Goal: Task Accomplishment & Management: Manage account settings

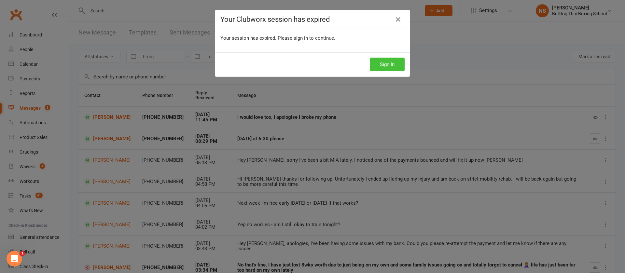
click at [390, 67] on button "Sign In" at bounding box center [387, 65] width 35 height 14
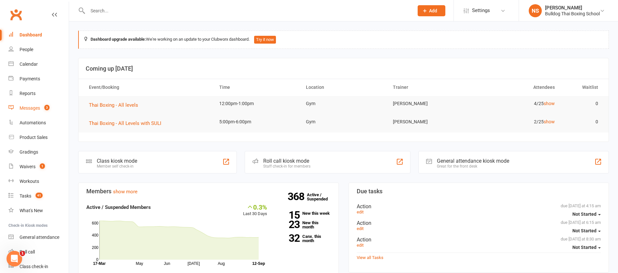
click at [34, 111] on link "Messages 3" at bounding box center [38, 108] width 60 height 15
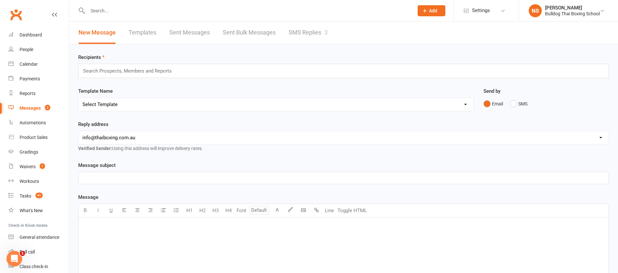
click at [308, 35] on link "SMS Replies 3" at bounding box center [307, 32] width 39 height 22
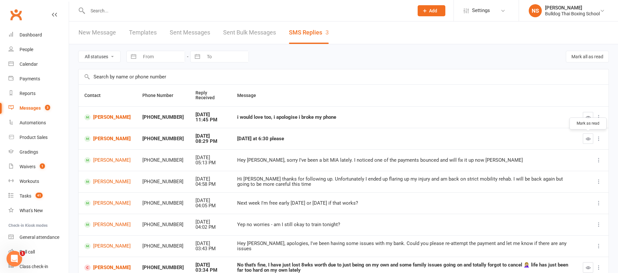
click at [588, 140] on icon "button" at bounding box center [587, 138] width 5 height 5
click at [104, 139] on link "[PERSON_NAME]" at bounding box center [107, 139] width 46 height 6
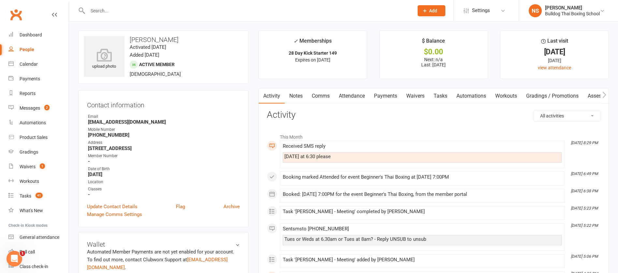
click at [322, 95] on link "Comms" at bounding box center [320, 96] width 27 height 15
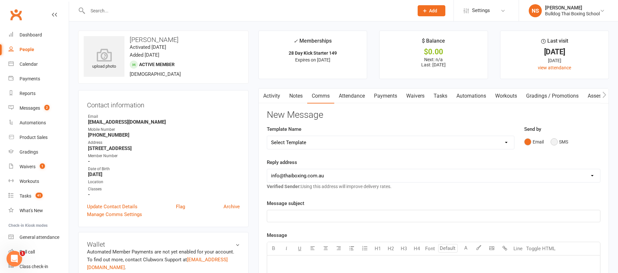
click at [556, 141] on button "SMS" at bounding box center [559, 142] width 18 height 12
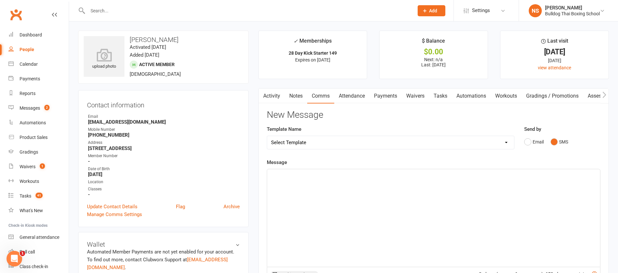
click at [304, 186] on div "﻿" at bounding box center [433, 218] width 333 height 98
click at [321, 173] on span "Ok that's booked in. Call [PERSON_NAME] on [PHONE_NUMBER]" at bounding box center [341, 175] width 141 height 6
click at [324, 174] on span "Ok that's booked in. Call [PERSON_NAME] on [PHONE_NUMBER]" at bounding box center [341, 175] width 141 height 6
click at [384, 176] on p "Ok that's booked in. Contact [PERSON_NAME] on [PHONE_NUMBER]" at bounding box center [433, 175] width 325 height 8
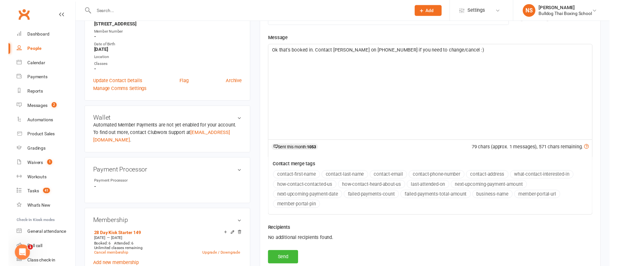
scroll to position [147, 0]
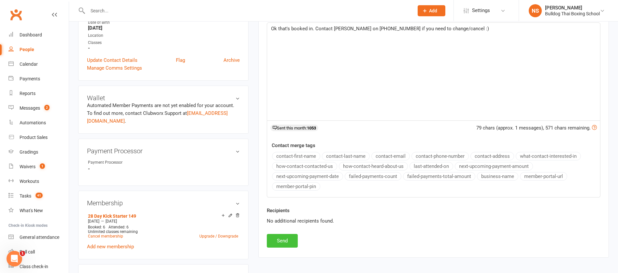
click at [285, 240] on button "Send" at bounding box center [282, 241] width 31 height 14
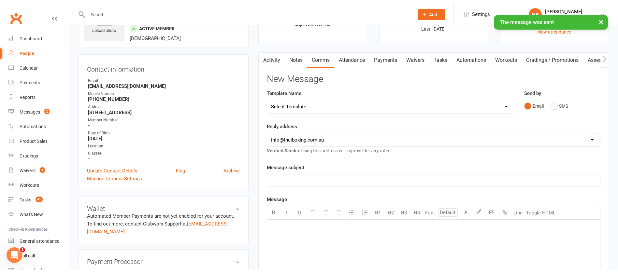
scroll to position [0, 0]
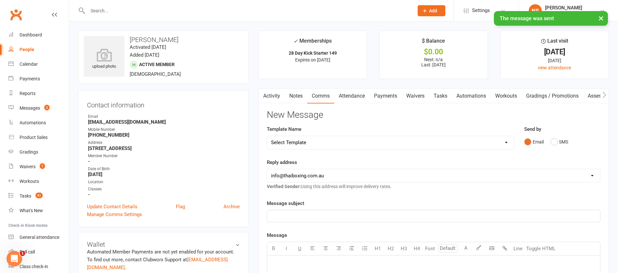
click at [444, 95] on link "Tasks" at bounding box center [440, 96] width 23 height 15
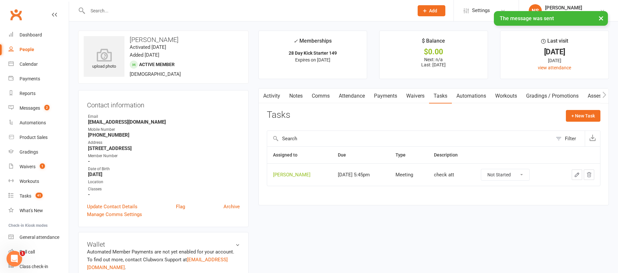
click at [573, 173] on button "button" at bounding box center [576, 175] width 10 height 10
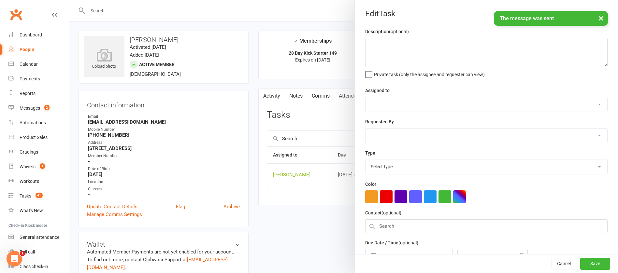
type textarea "check att"
select select "12940"
select select "45795"
type input "[DATE]"
type input "5:45pm"
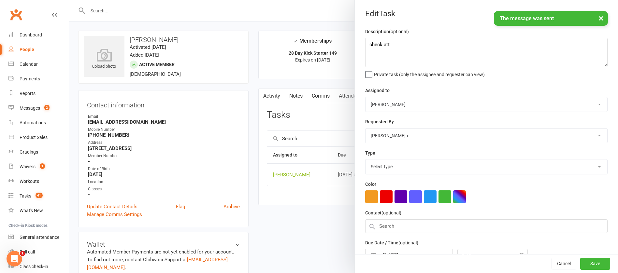
select select "12049"
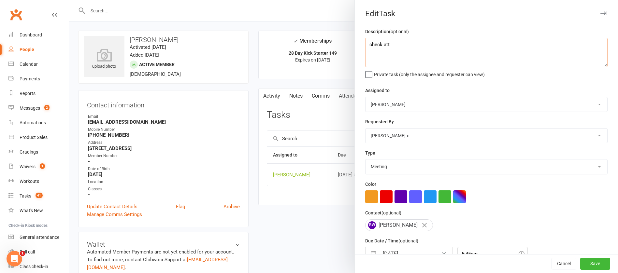
drag, startPoint x: 391, startPoint y: 49, endPoint x: 364, endPoint y: 46, distance: 27.5
click at [365, 46] on textarea "check att" at bounding box center [486, 52] width 242 height 29
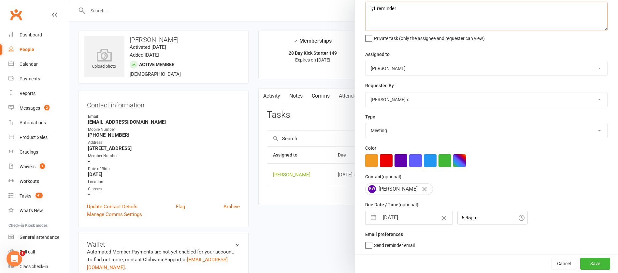
type textarea "1;1 reminder"
click at [395, 216] on input "[DATE]" at bounding box center [415, 217] width 73 height 13
select select "7"
select select "2025"
select select "8"
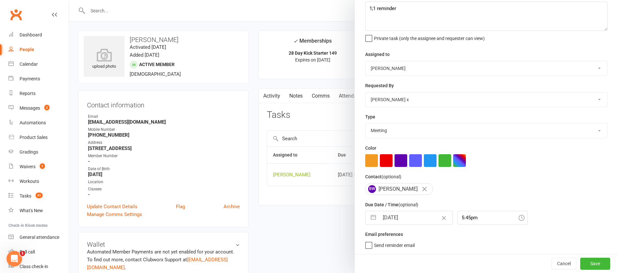
select select "2025"
select select "9"
select select "2025"
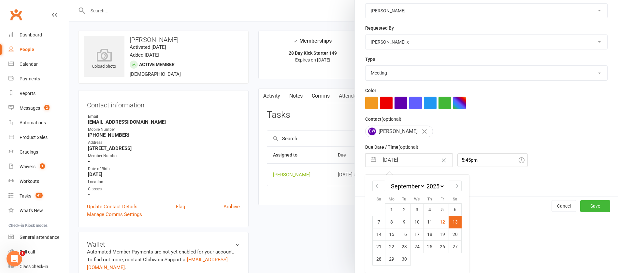
scroll to position [96, 0]
click at [399, 233] on td "16" at bounding box center [404, 234] width 13 height 12
type input "[DATE]"
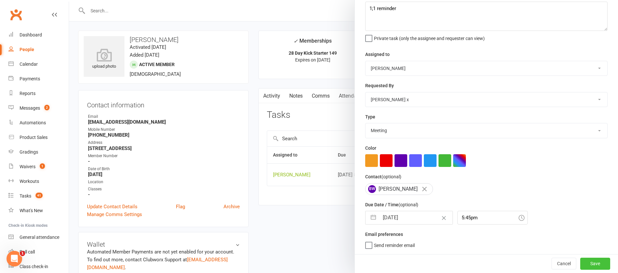
click at [580, 260] on button "Save" at bounding box center [595, 264] width 30 height 12
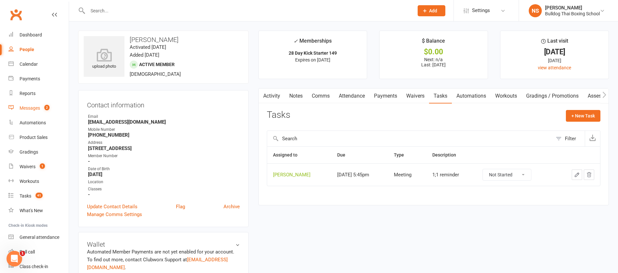
click at [32, 107] on div "Messages" at bounding box center [30, 107] width 21 height 5
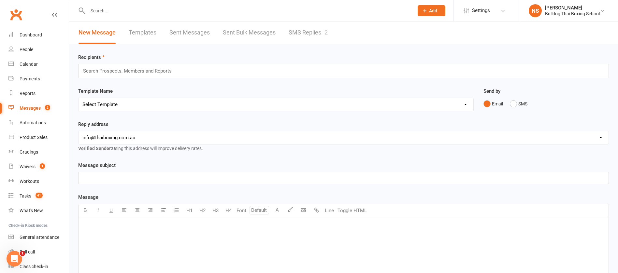
click at [299, 33] on link "SMS Replies 2" at bounding box center [307, 32] width 39 height 22
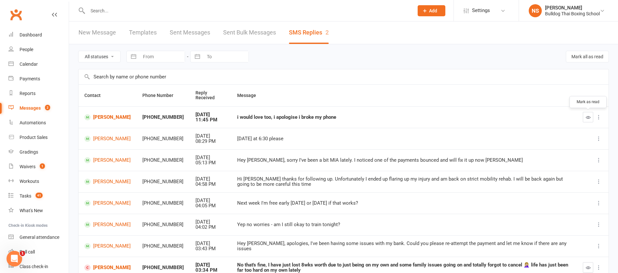
click at [588, 118] on icon "button" at bounding box center [587, 117] width 5 height 5
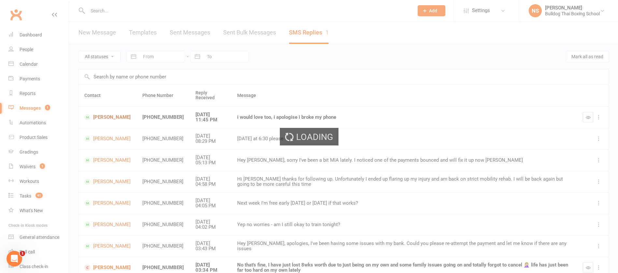
click at [117, 117] on ui-view "Prospect Member Non-attending contact Class / event Appointment Grading event T…" at bounding box center [309, 181] width 618 height 359
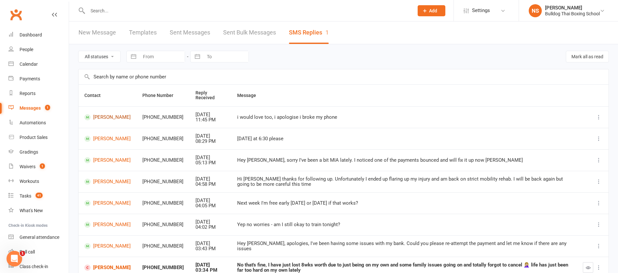
click at [98, 118] on link "[PERSON_NAME]" at bounding box center [107, 117] width 46 height 6
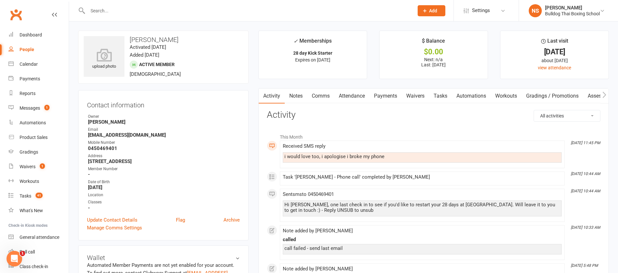
click at [315, 94] on link "Comms" at bounding box center [320, 96] width 27 height 15
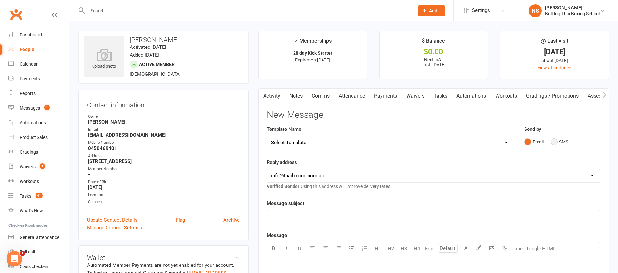
drag, startPoint x: 553, startPoint y: 141, endPoint x: 549, endPoint y: 145, distance: 5.1
click at [553, 142] on button "SMS" at bounding box center [559, 142] width 18 height 12
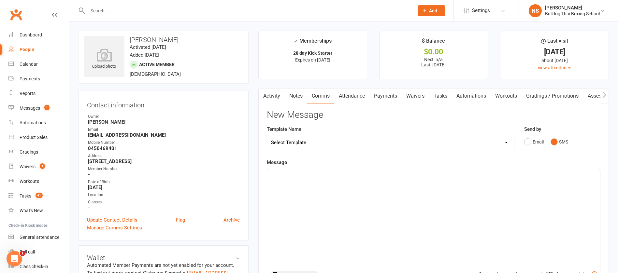
click at [282, 184] on div "﻿" at bounding box center [433, 218] width 333 height 98
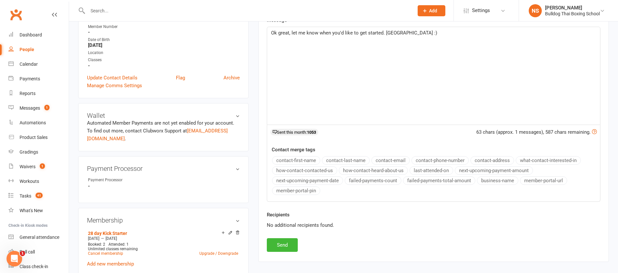
scroll to position [147, 0]
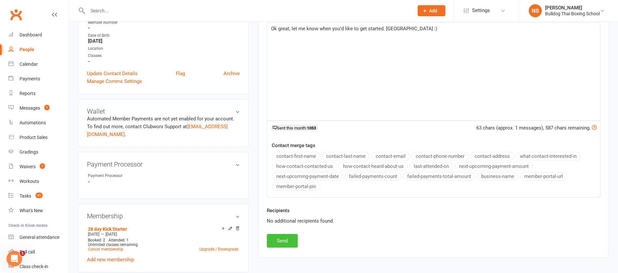
click at [286, 239] on button "Send" at bounding box center [282, 241] width 31 height 14
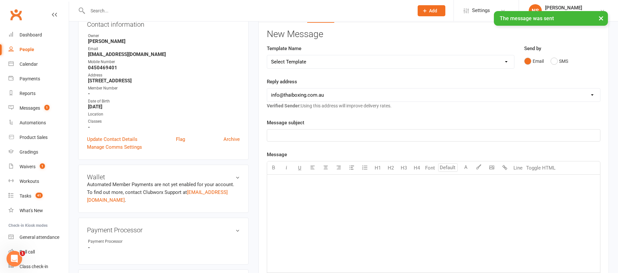
scroll to position [0, 0]
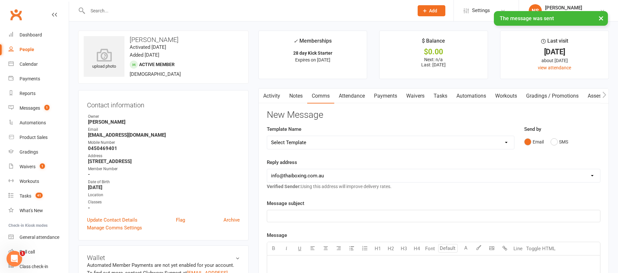
click at [443, 96] on link "Tasks" at bounding box center [440, 96] width 23 height 15
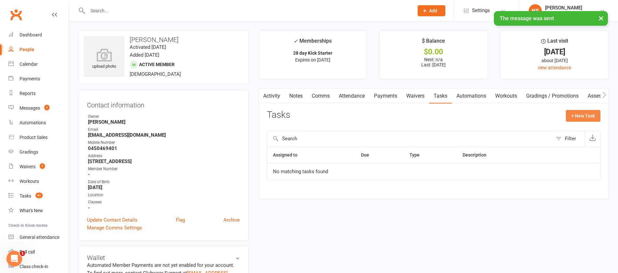
click at [578, 117] on button "+ New Task" at bounding box center [583, 116] width 35 height 12
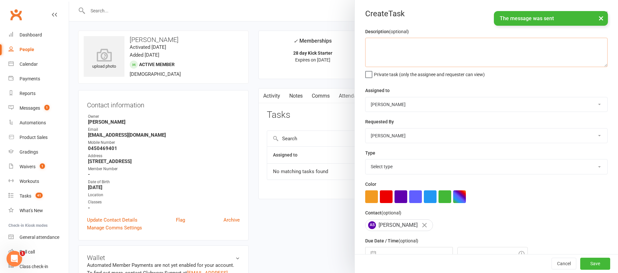
click at [376, 42] on textarea at bounding box center [486, 52] width 242 height 29
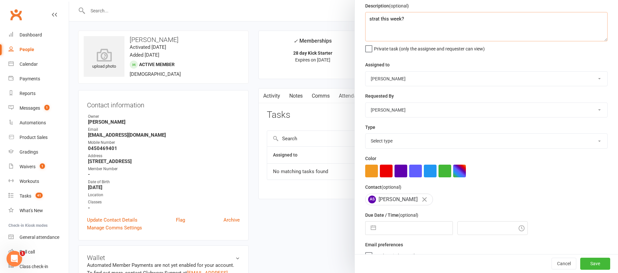
scroll to position [39, 0]
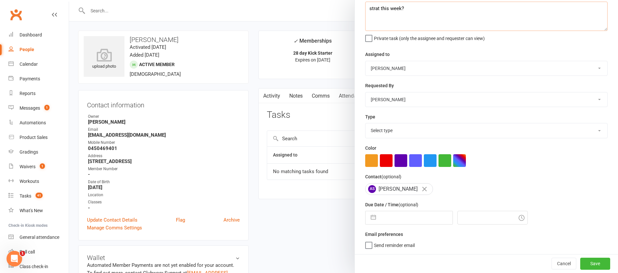
type textarea "strat this week?"
click at [385, 131] on select "Select type Action E-mail Meeting Phone call Text Add new task type" at bounding box center [486, 130] width 242 height 14
select select "12049"
click at [365, 123] on select "Select type Action E-mail Meeting Phone call Text Add new task type" at bounding box center [486, 130] width 242 height 14
select select "7"
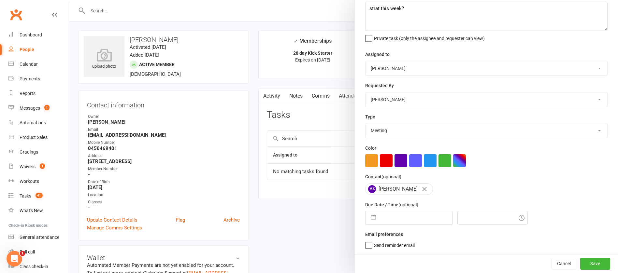
select select "2025"
select select "8"
select select "2025"
select select "9"
select select "2025"
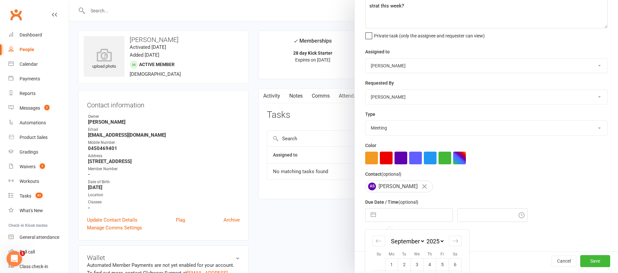
click at [392, 219] on input "text" at bounding box center [415, 215] width 73 height 13
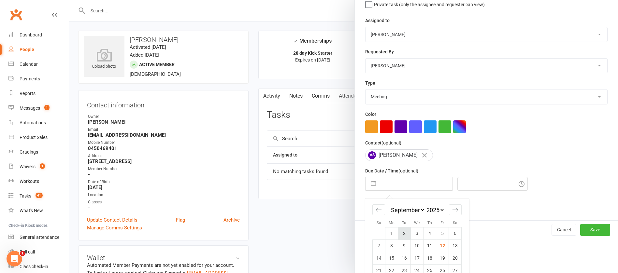
scroll to position [96, 0]
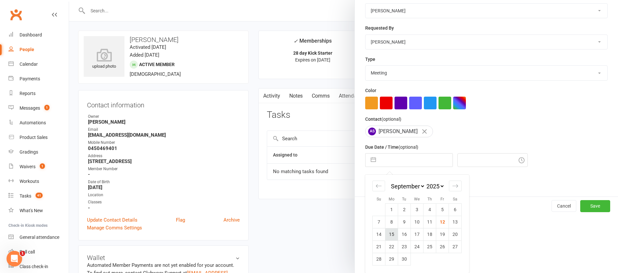
click at [388, 236] on td "15" at bounding box center [391, 234] width 13 height 12
type input "[DATE]"
type input "8:00am"
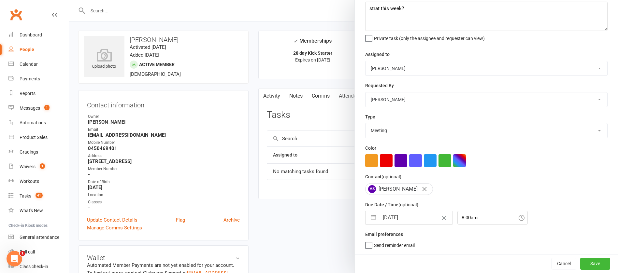
scroll to position [39, 0]
click at [580, 263] on button "Save" at bounding box center [595, 264] width 30 height 12
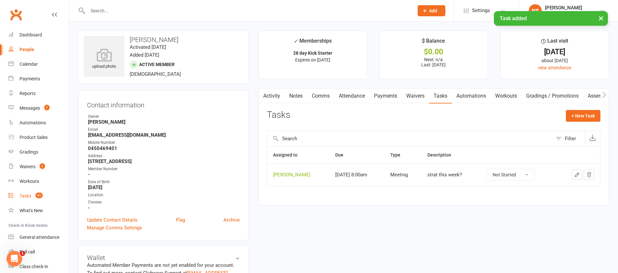
click at [30, 195] on div "Tasks" at bounding box center [26, 195] width 12 height 5
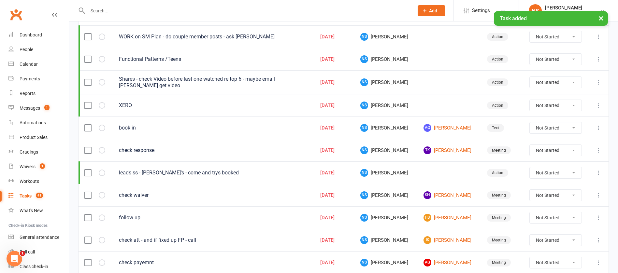
scroll to position [98, 0]
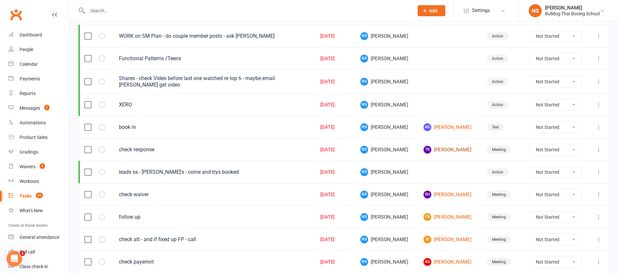
click at [440, 148] on link "TK [PERSON_NAME]" at bounding box center [448, 150] width 51 height 8
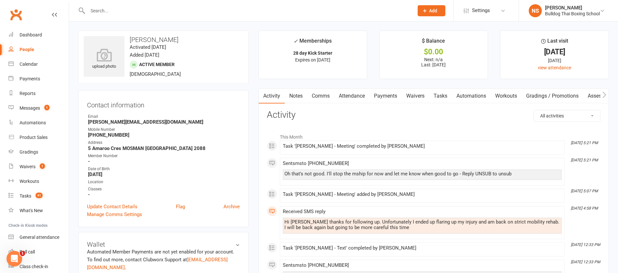
click at [443, 95] on link "Tasks" at bounding box center [440, 96] width 23 height 15
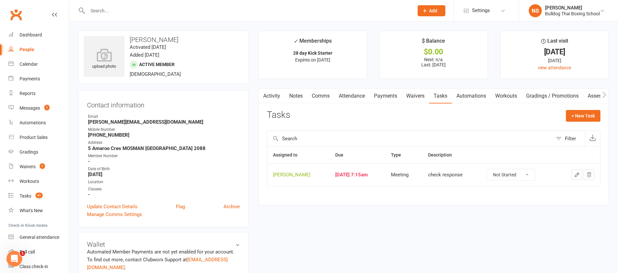
click at [574, 174] on icon "button" at bounding box center [577, 175] width 6 height 6
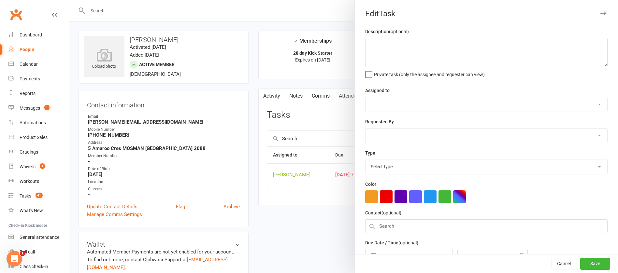
type textarea "check response"
select select "12940"
type input "[DATE]"
type input "7:15am"
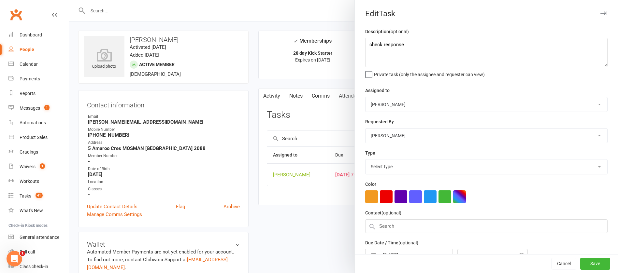
select select "12049"
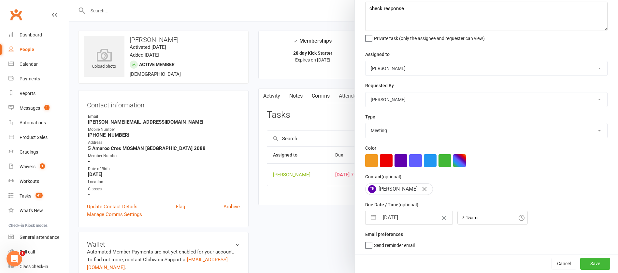
scroll to position [49, 0]
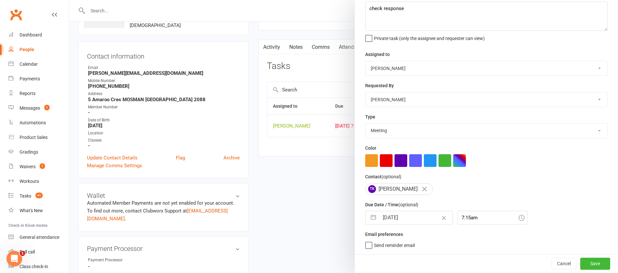
click at [415, 215] on input "[DATE]" at bounding box center [415, 217] width 73 height 13
select select "7"
select select "2025"
select select "8"
select select "2025"
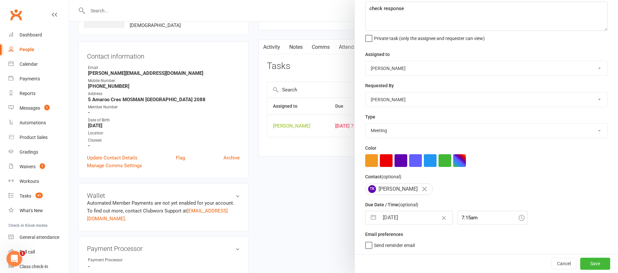
select select "9"
select select "2025"
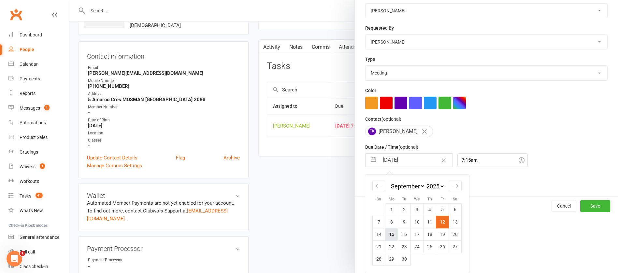
click at [386, 237] on td "15" at bounding box center [391, 234] width 13 height 12
type input "[DATE]"
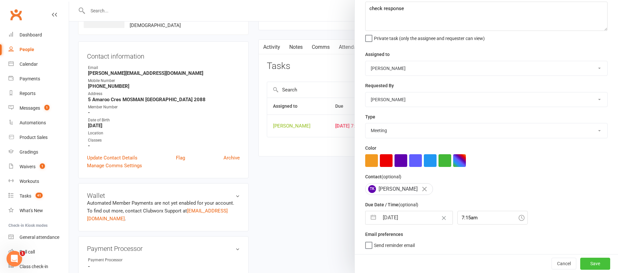
click at [593, 262] on button "Save" at bounding box center [595, 264] width 30 height 12
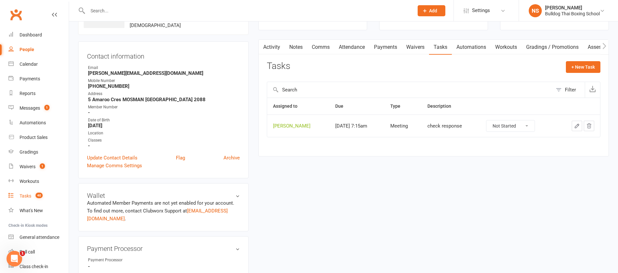
click at [23, 196] on div "Tasks" at bounding box center [26, 195] width 12 height 5
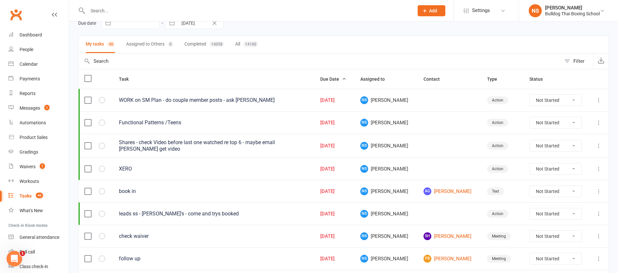
scroll to position [98, 0]
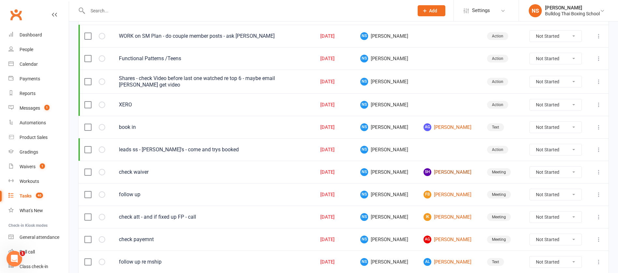
click at [432, 173] on link "SH [PERSON_NAME]" at bounding box center [448, 172] width 51 height 8
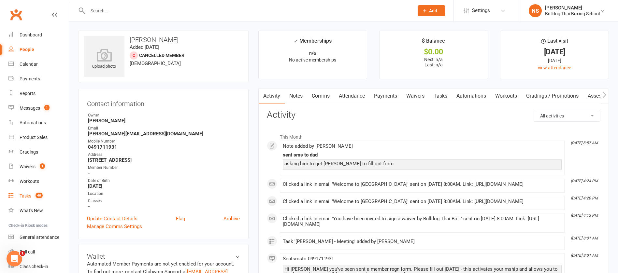
click at [24, 196] on div "Tasks" at bounding box center [26, 195] width 12 height 5
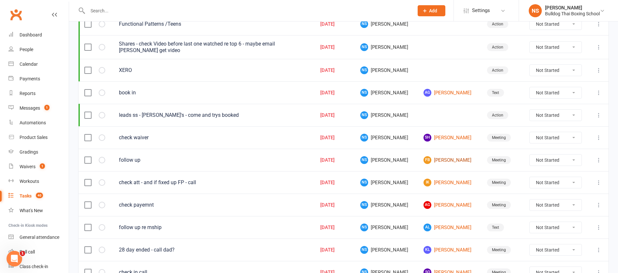
scroll to position [147, 0]
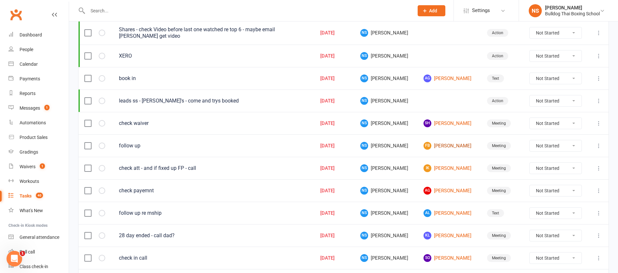
click at [436, 145] on link "FB [PERSON_NAME]" at bounding box center [448, 146] width 51 height 8
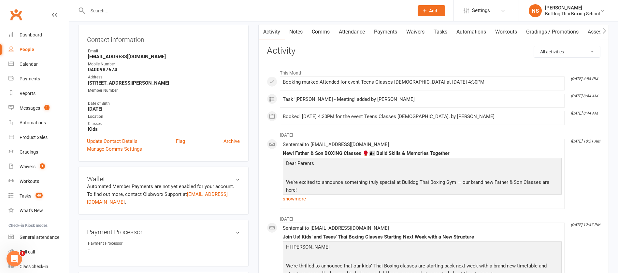
scroll to position [49, 0]
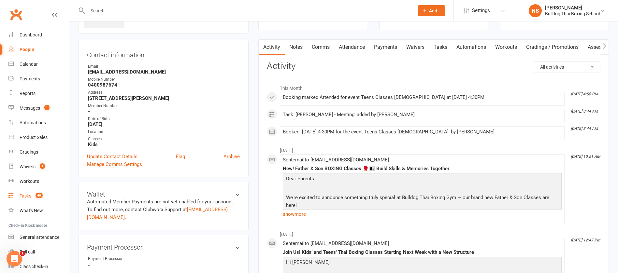
click at [25, 200] on link "Tasks 40" at bounding box center [38, 196] width 60 height 15
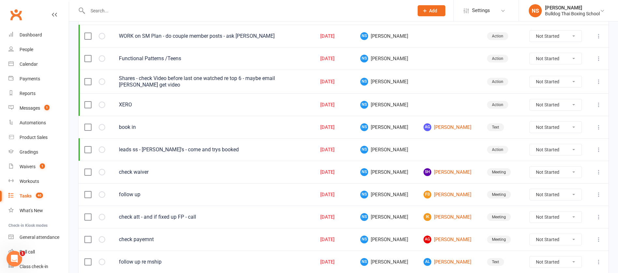
scroll to position [147, 0]
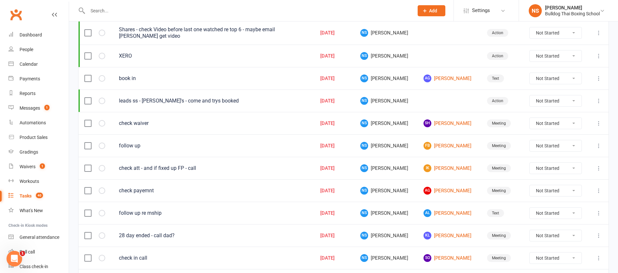
click at [108, 12] on input "text" at bounding box center [247, 10] width 323 height 9
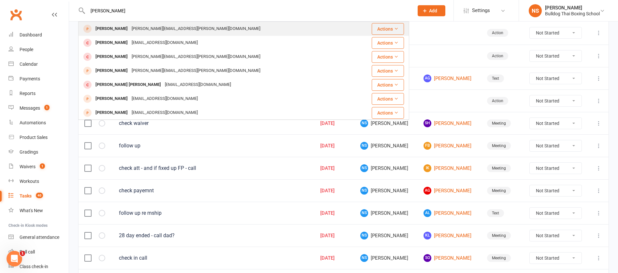
type input "[PERSON_NAME]"
click at [146, 31] on div "[PERSON_NAME][EMAIL_ADDRESS][PERSON_NAME][DOMAIN_NAME]" at bounding box center [196, 28] width 133 height 9
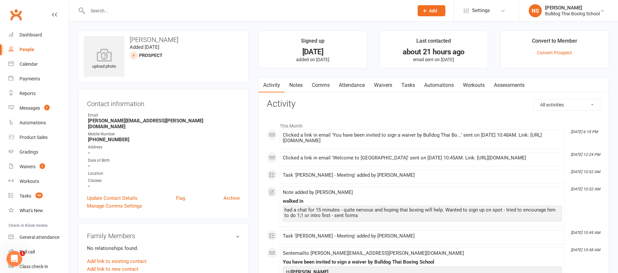
click at [320, 83] on link "Comms" at bounding box center [320, 85] width 27 height 15
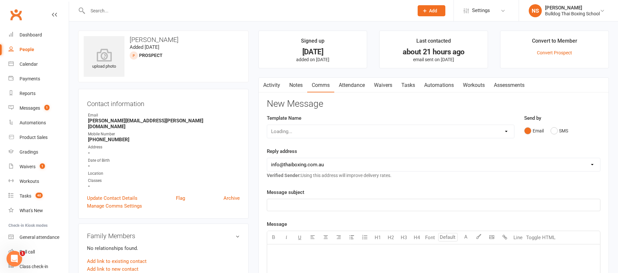
click at [295, 83] on link "Notes" at bounding box center [296, 85] width 22 height 15
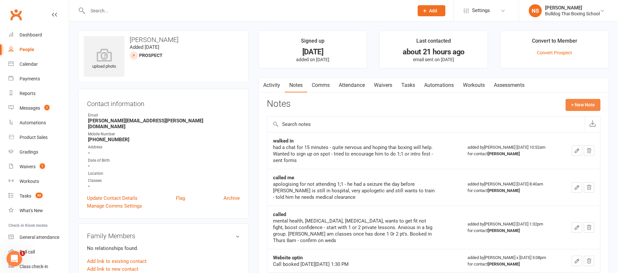
click at [578, 103] on button "+ New Note" at bounding box center [582, 105] width 35 height 12
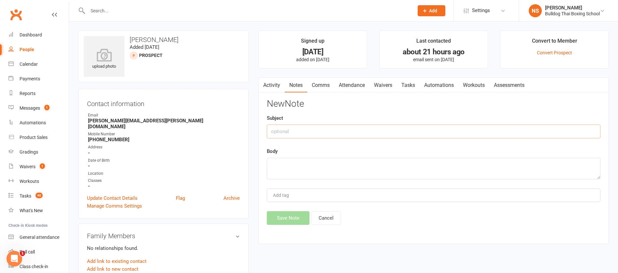
click at [311, 127] on input "text" at bounding box center [433, 132] width 333 height 14
type input "Called in evening"
click at [278, 165] on textarea at bounding box center [433, 168] width 333 height 21
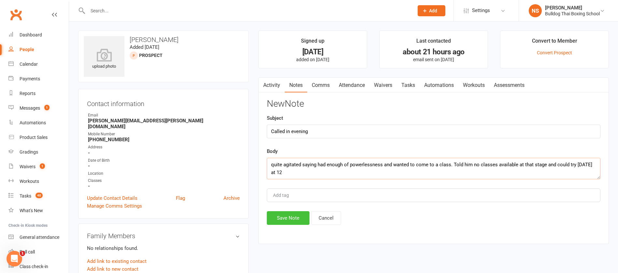
type textarea "quite agitated saying had enough of powerlessness and wanted to come to a class…"
click at [289, 219] on button "Save Note" at bounding box center [288, 218] width 43 height 14
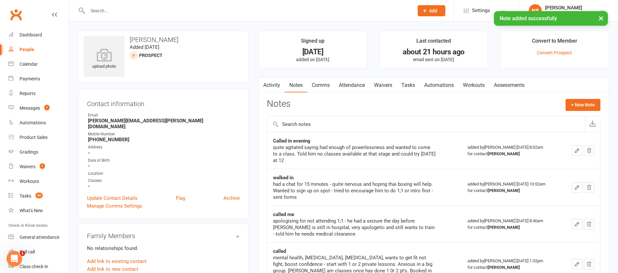
click at [383, 87] on link "Waivers" at bounding box center [382, 85] width 27 height 15
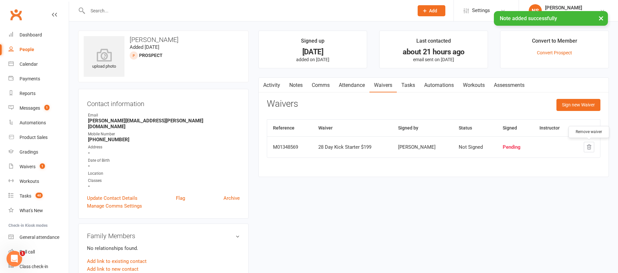
click at [589, 147] on icon "button" at bounding box center [589, 147] width 4 height 5
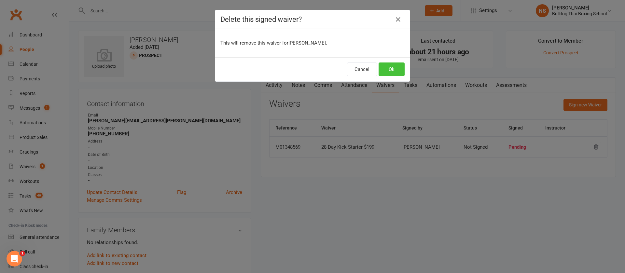
click at [396, 67] on button "Ok" at bounding box center [392, 70] width 26 height 14
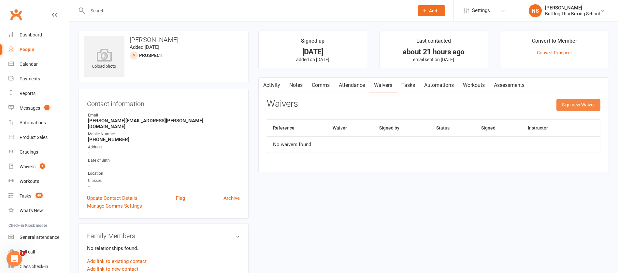
click at [577, 102] on button "Sign new Waiver" at bounding box center [578, 105] width 44 height 12
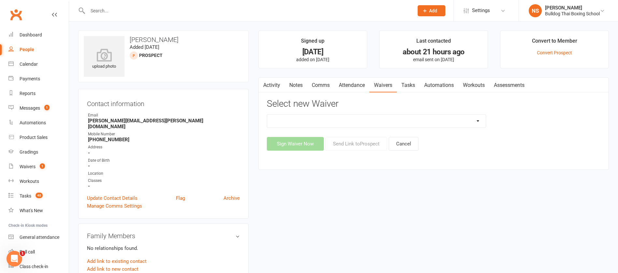
click at [348, 120] on select "12 Month Contract 14 Day Kick Off 21 Day Kick Starter 28 Day 99 and RO 35 28 Da…" at bounding box center [376, 121] width 218 height 13
select select "1375"
click at [267, 115] on select "12 Month Contract 14 Day Kick Off 21 Day Kick Starter 28 Day 99 and RO 35 28 Da…" at bounding box center [376, 121] width 218 height 13
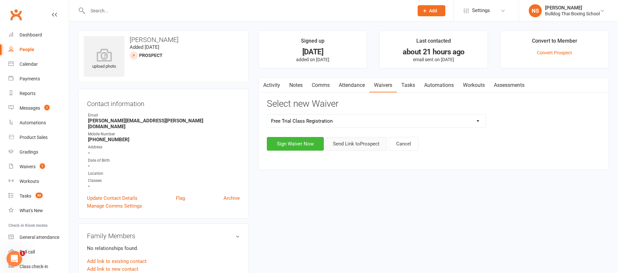
click at [353, 144] on button "Send Link to [GEOGRAPHIC_DATA]" at bounding box center [356, 144] width 62 height 14
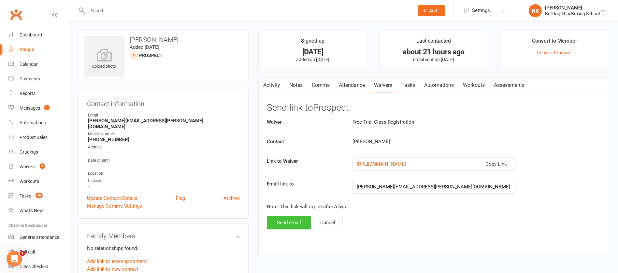
click at [281, 217] on button "Send email" at bounding box center [289, 223] width 44 height 14
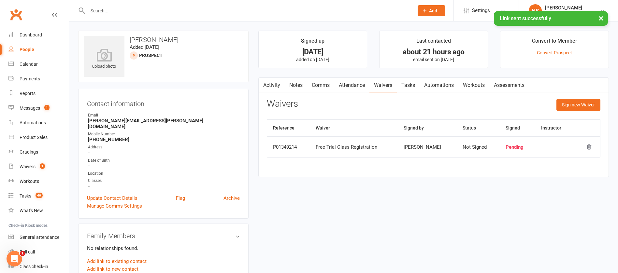
click at [276, 83] on link "Activity" at bounding box center [272, 85] width 26 height 15
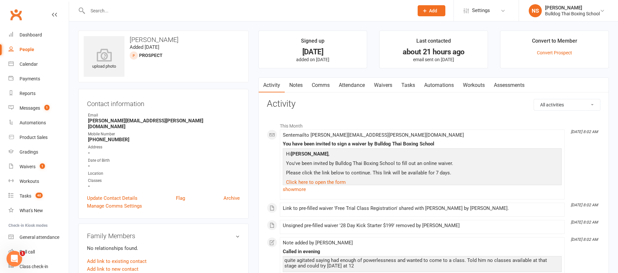
click at [355, 83] on link "Attendance" at bounding box center [351, 85] width 35 height 15
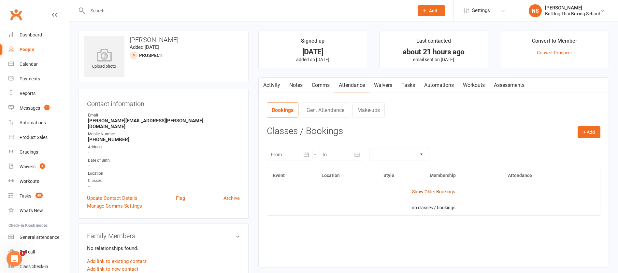
click at [447, 192] on link "Show Older Bookings" at bounding box center [433, 191] width 43 height 5
click at [581, 130] on button "+ Add" at bounding box center [588, 132] width 23 height 12
click at [553, 146] on link "Book Event" at bounding box center [567, 147] width 64 height 13
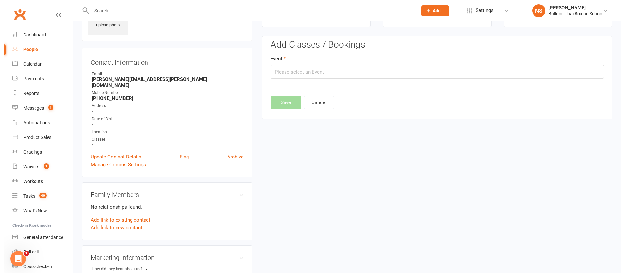
scroll to position [45, 0]
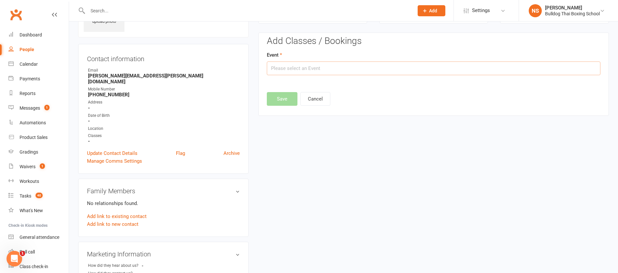
click at [337, 70] on input "text" at bounding box center [433, 69] width 333 height 14
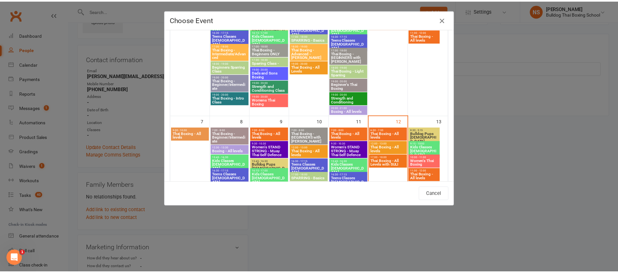
scroll to position [98, 0]
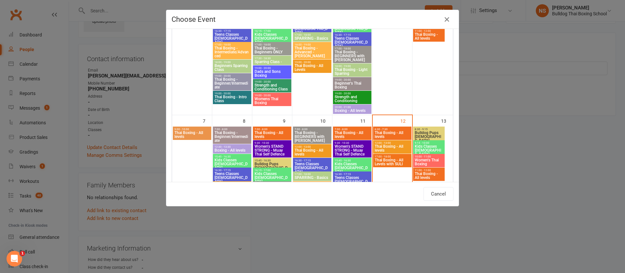
click at [380, 147] on span "Thai Boxing - All levels" at bounding box center [392, 149] width 36 height 8
type input "Thai Boxing - All levels - [DATE] 12:00:00 PM"
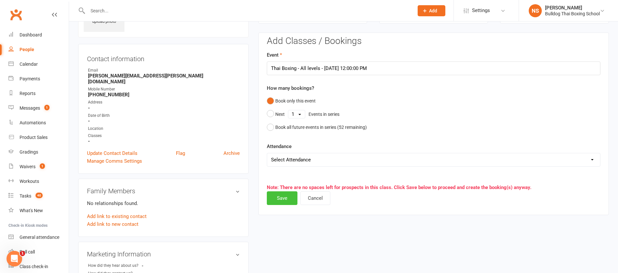
click at [279, 196] on button "Save" at bounding box center [282, 198] width 31 height 14
